Goal: Find specific page/section: Find specific page/section

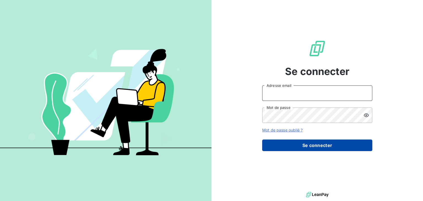
type input "[EMAIL_ADDRESS][DOMAIN_NAME]"
click at [313, 147] on button "Se connecter" at bounding box center [317, 145] width 110 height 12
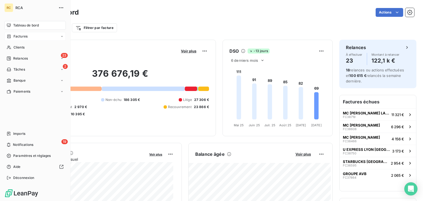
click at [11, 37] on div "Factures" at bounding box center [17, 36] width 21 height 5
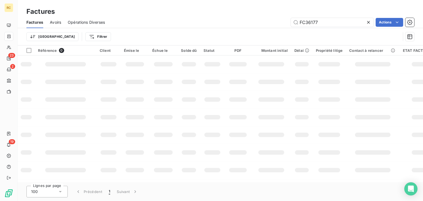
drag, startPoint x: 306, startPoint y: 22, endPoint x: 254, endPoint y: 22, distance: 52.3
click at [254, 22] on div "FC36177 Actions" at bounding box center [263, 22] width 303 height 9
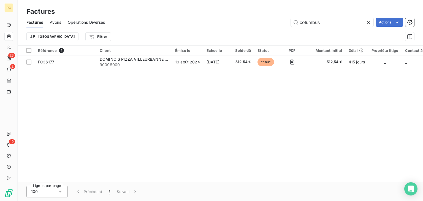
type input "columbus"
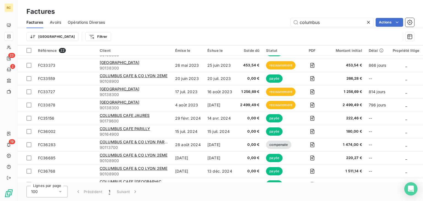
scroll to position [22, 0]
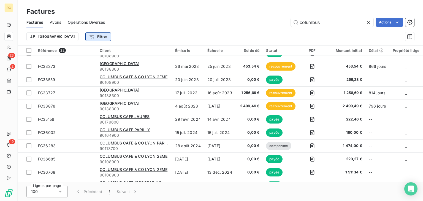
click at [73, 37] on html "RC 23 2 19 Factures Factures Avoirs Opérations Diverses columbus Actions Trier …" at bounding box center [211, 100] width 423 height 201
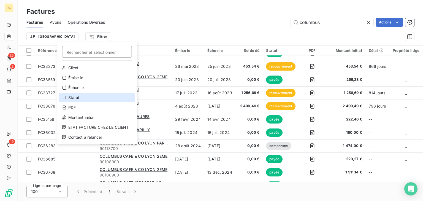
click at [89, 97] on div "Statut" at bounding box center [97, 97] width 76 height 9
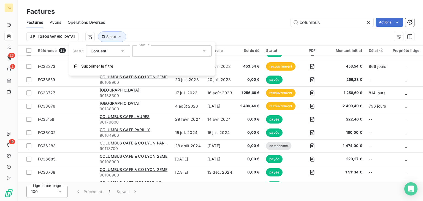
click at [122, 48] on icon at bounding box center [123, 51] width 6 height 6
click at [109, 71] on li "Ne contient pas" at bounding box center [108, 74] width 45 height 10
click at [158, 48] on div at bounding box center [171, 51] width 79 height 12
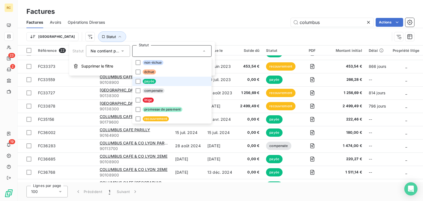
click at [153, 85] on li "payée" at bounding box center [171, 81] width 79 height 9
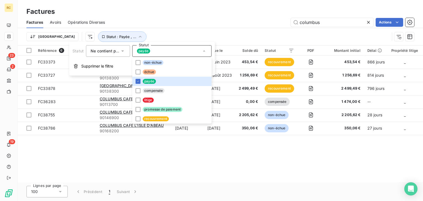
scroll to position [0, 0]
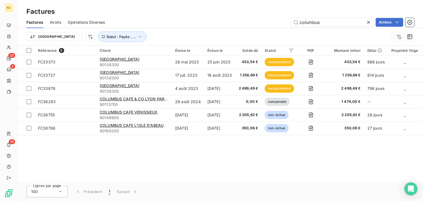
click at [203, 31] on div "Trier Statut : Payée , ..." at bounding box center [220, 36] width 388 height 17
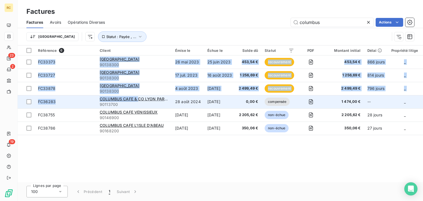
drag, startPoint x: 163, startPoint y: 152, endPoint x: 143, endPoint y: 105, distance: 51.6
click at [139, 96] on div "Référence 6 Client Émise le Échue le Solde dû Statut PDF Montant initial Délai …" at bounding box center [220, 113] width 405 height 137
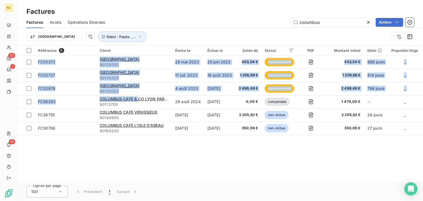
click at [213, 137] on div "Référence 6 Client Émise le Échue le Solde dû Statut PDF Montant initial Délai …" at bounding box center [220, 113] width 405 height 137
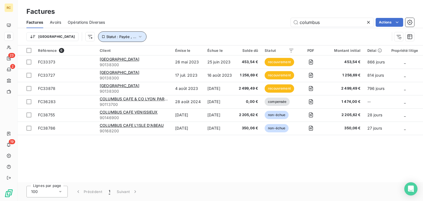
click at [106, 37] on span "Statut : Payée , ..." at bounding box center [121, 36] width 30 height 4
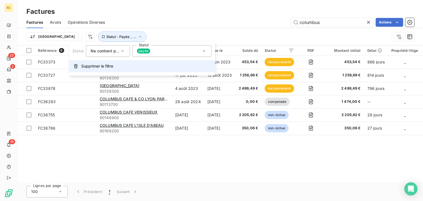
click at [110, 69] on span "Supprimer le filtre" at bounding box center [97, 66] width 32 height 6
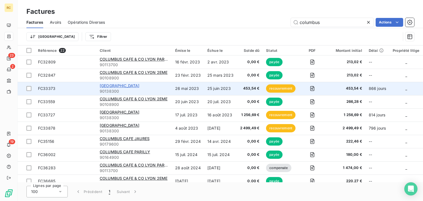
click at [134, 86] on span "[GEOGRAPHIC_DATA]" at bounding box center [120, 85] width 40 height 5
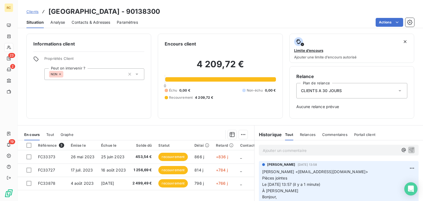
click at [34, 12] on span "Clients" at bounding box center [32, 11] width 12 height 4
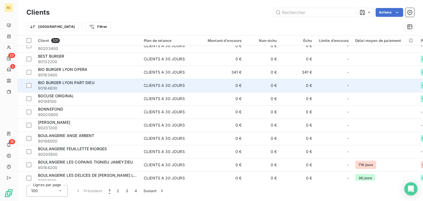
scroll to position [264, 0]
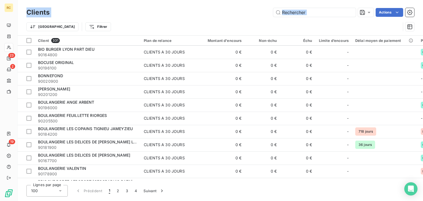
drag, startPoint x: 107, startPoint y: 27, endPoint x: 0, endPoint y: 13, distance: 108.5
click at [0, 13] on html "RC 23 2 19 Clients Actions Trier Filtrer Client 331 Plan de relance Montant d'e…" at bounding box center [211, 100] width 423 height 201
click at [76, 14] on div "Actions" at bounding box center [235, 12] width 358 height 9
